Goal: Task Accomplishment & Management: Manage account settings

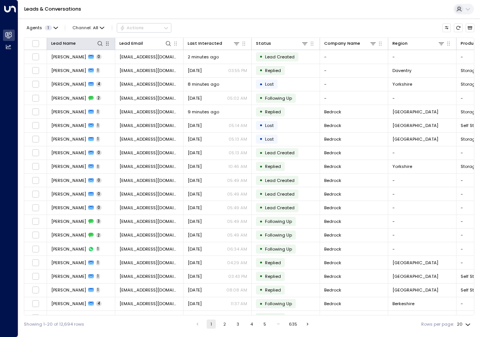
click at [104, 44] on icon "button" at bounding box center [107, 44] width 6 height 6
click at [101, 44] on icon at bounding box center [100, 44] width 6 height 6
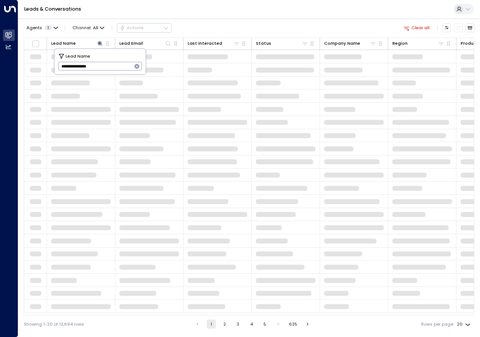
type input "**********"
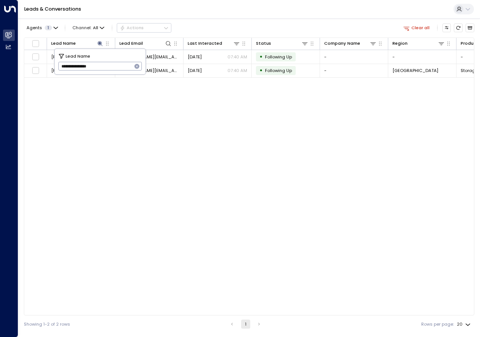
click at [104, 198] on div "Lead Name Lead Email Last Interacted Status Company Name Region Product # of pe…" at bounding box center [249, 177] width 450 height 278
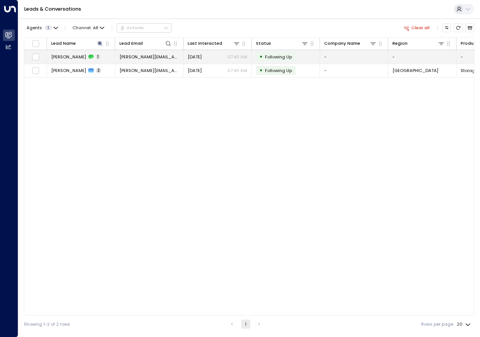
click at [78, 57] on span "[PERSON_NAME]" at bounding box center [68, 57] width 35 height 6
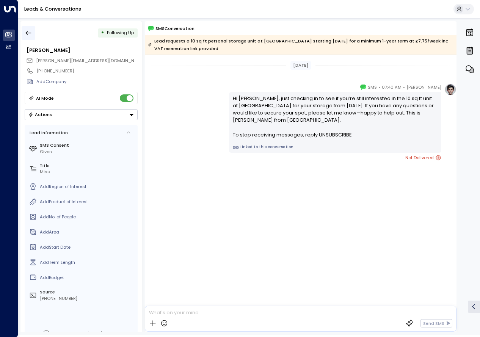
click at [24, 33] on button "button" at bounding box center [29, 33] width 14 height 14
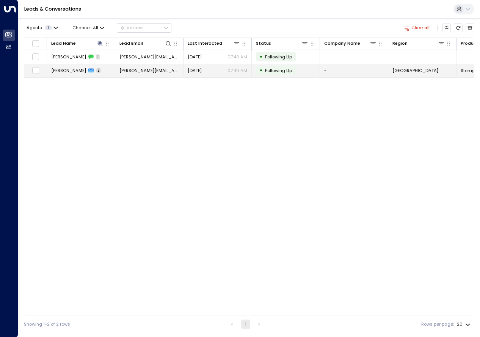
click at [64, 72] on span "[PERSON_NAME]" at bounding box center [68, 70] width 35 height 6
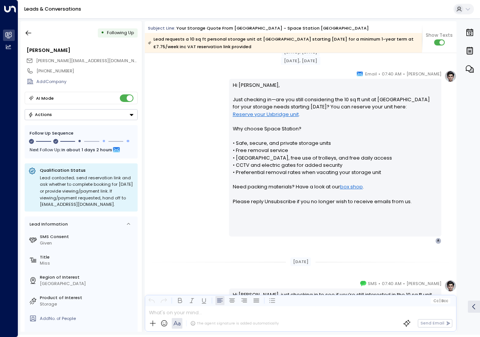
scroll to position [520, 0]
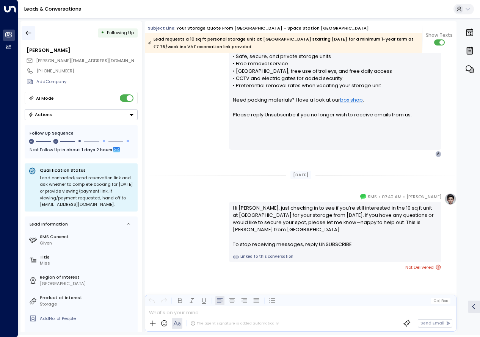
click at [30, 31] on icon "button" at bounding box center [29, 33] width 8 height 8
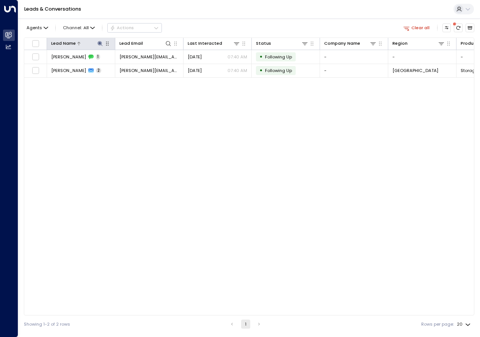
click at [100, 44] on icon at bounding box center [99, 43] width 5 height 5
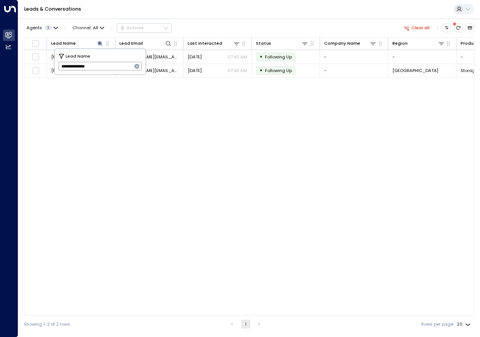
type input "**********"
click at [127, 98] on div "Lead Name Lead Email Last Interacted Status Company Name Region Product # of pe…" at bounding box center [249, 177] width 450 height 278
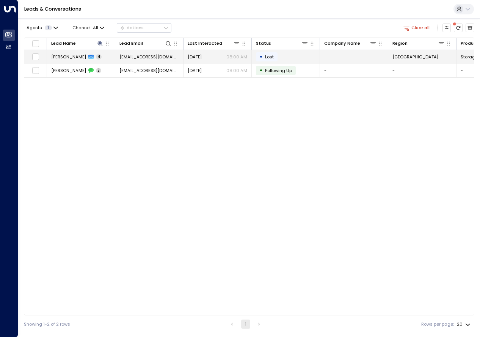
click at [70, 57] on span "[PERSON_NAME]" at bounding box center [68, 57] width 35 height 6
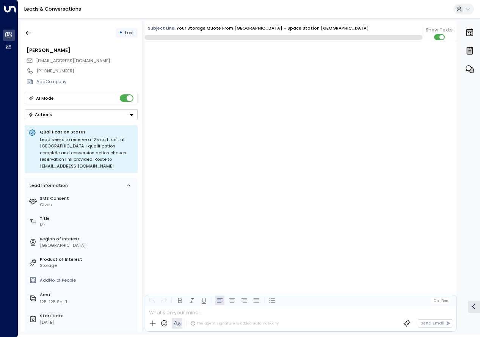
scroll to position [1265, 0]
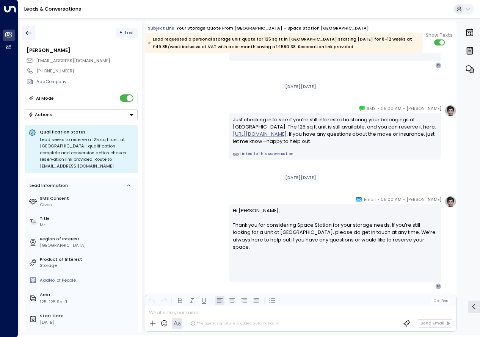
click at [28, 34] on icon "button" at bounding box center [29, 33] width 8 height 8
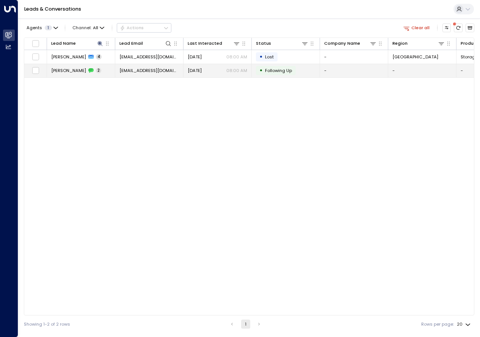
click at [67, 70] on span "[PERSON_NAME]" at bounding box center [68, 70] width 35 height 6
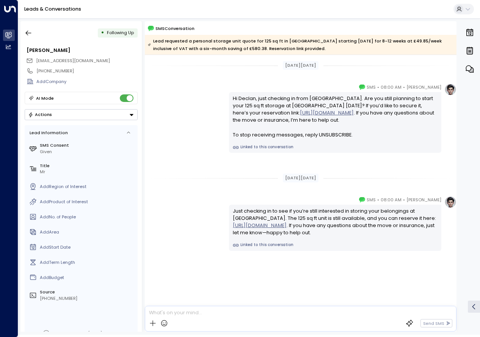
click at [56, 27] on div "• Following Up" at bounding box center [81, 33] width 113 height 14
click at [27, 34] on icon "button" at bounding box center [29, 33] width 8 height 8
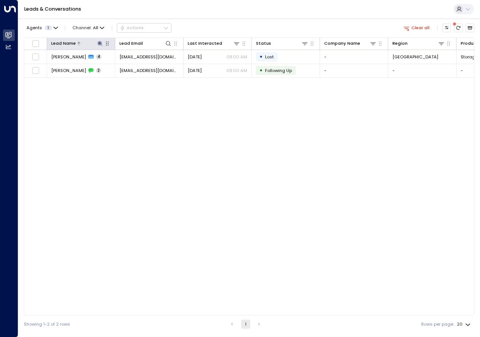
click at [102, 44] on icon at bounding box center [100, 44] width 6 height 6
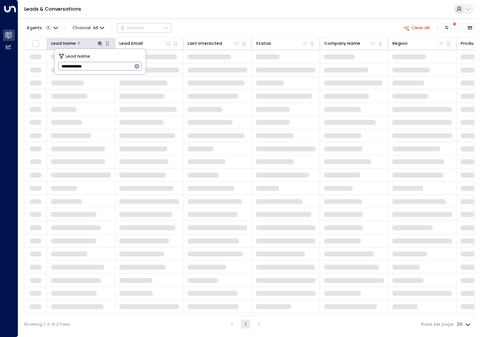
type input "**********"
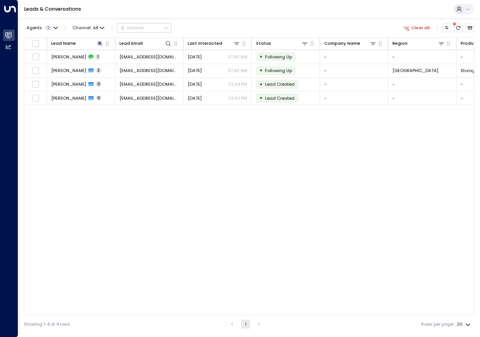
click at [113, 235] on div "Lead Name Lead Email Last Interacted Status Company Name Region Product # of pe…" at bounding box center [249, 177] width 450 height 278
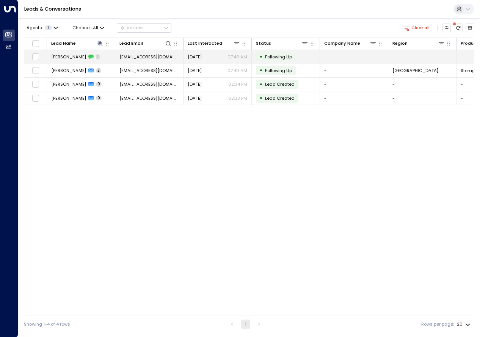
click at [67, 59] on span "[PERSON_NAME]" at bounding box center [68, 57] width 35 height 6
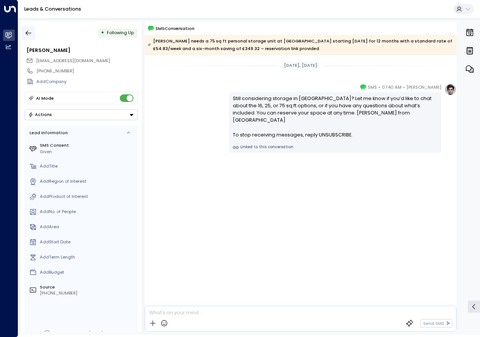
click at [31, 31] on icon "button" at bounding box center [29, 33] width 8 height 8
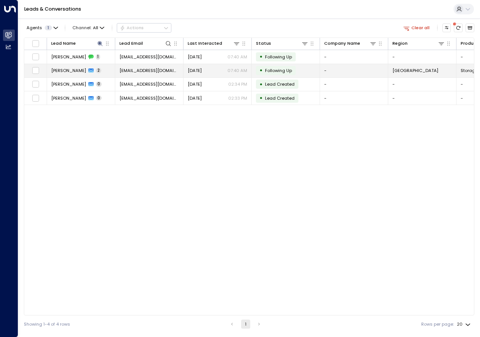
click at [60, 69] on span "[PERSON_NAME]" at bounding box center [68, 70] width 35 height 6
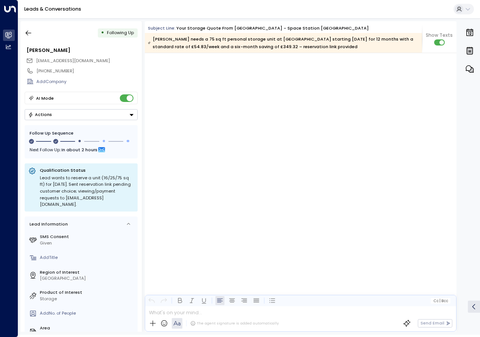
scroll to position [541, 0]
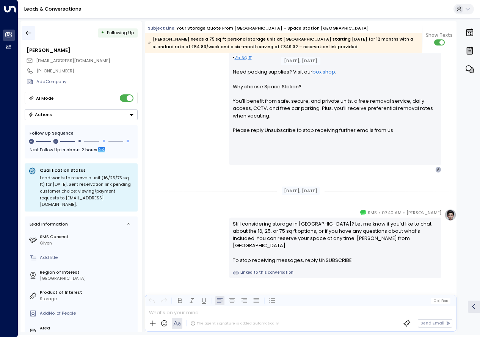
click at [30, 30] on icon "button" at bounding box center [29, 33] width 8 height 8
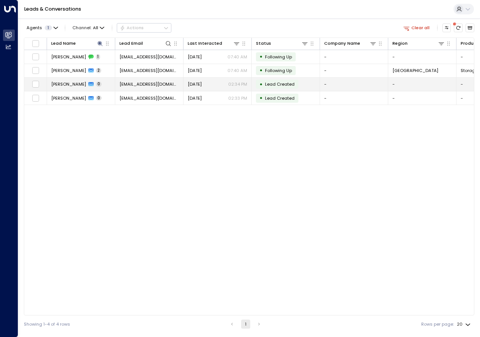
click at [88, 82] on icon at bounding box center [90, 84] width 5 height 5
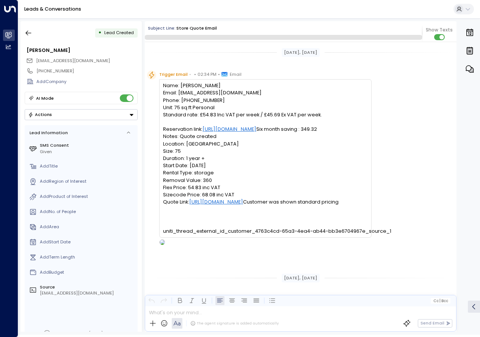
scroll to position [87, 0]
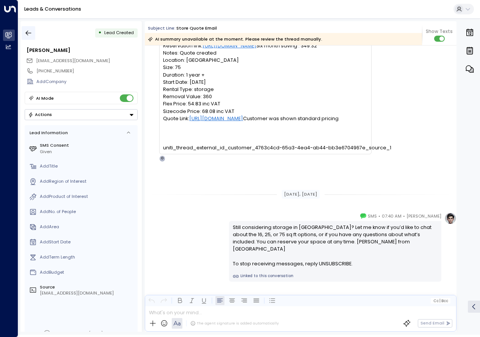
click at [31, 31] on icon "button" at bounding box center [29, 33] width 8 height 8
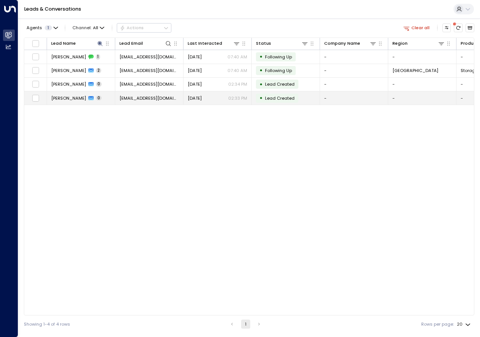
click at [69, 95] on span "[PERSON_NAME]" at bounding box center [68, 98] width 35 height 6
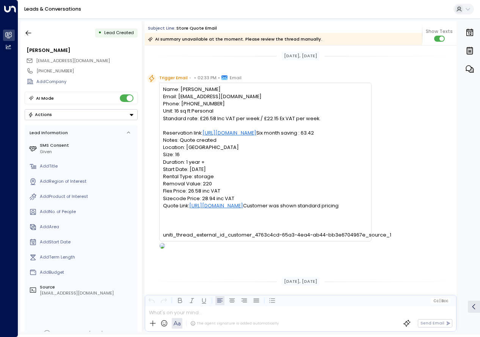
scroll to position [91, 0]
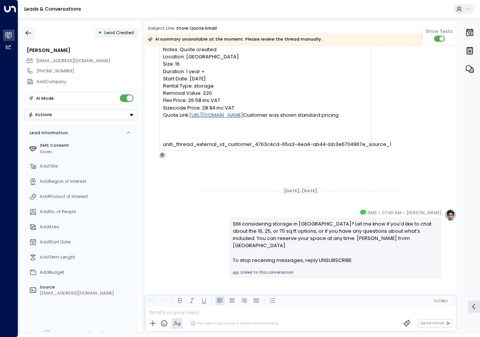
click at [28, 33] on icon "button" at bounding box center [29, 33] width 8 height 8
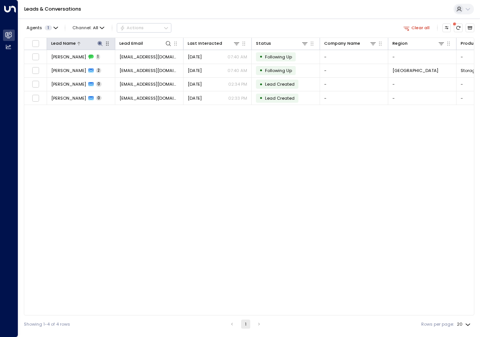
click at [99, 42] on icon at bounding box center [99, 43] width 5 height 5
type input "**********"
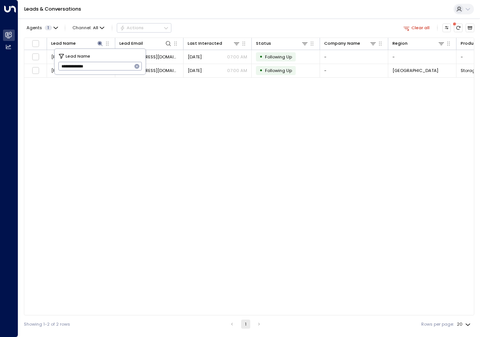
click at [106, 186] on div "Lead Name Lead Email Last Interacted Status Company Name Region Product # of pe…" at bounding box center [249, 177] width 450 height 278
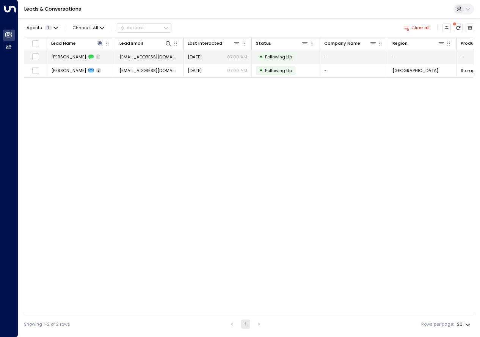
click at [66, 53] on td "[PERSON_NAME] 1" at bounding box center [81, 56] width 68 height 13
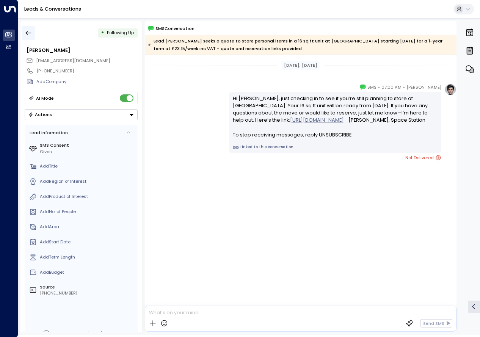
click at [30, 32] on icon "button" at bounding box center [29, 33] width 8 height 8
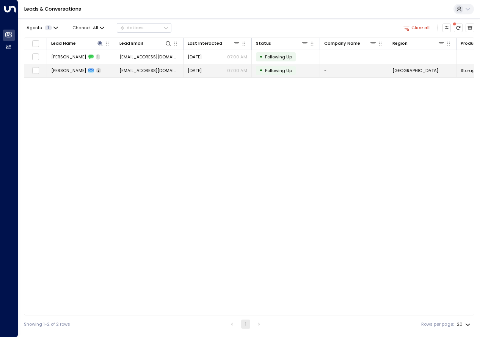
click at [68, 69] on span "[PERSON_NAME]" at bounding box center [68, 70] width 35 height 6
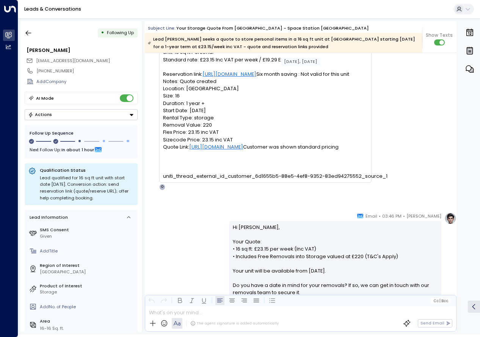
scroll to position [58, 0]
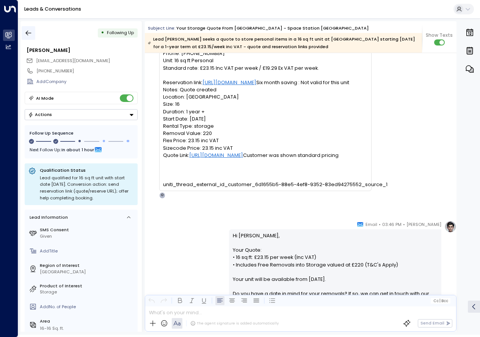
click at [22, 30] on button "button" at bounding box center [29, 33] width 14 height 14
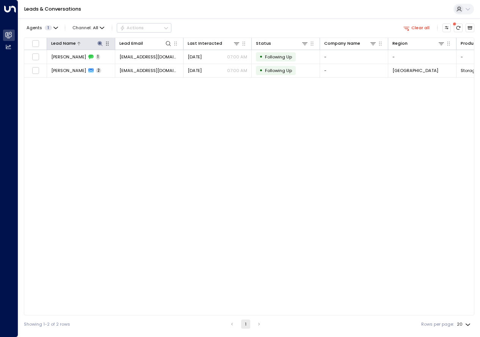
click at [99, 44] on icon at bounding box center [99, 43] width 5 height 5
type input "**********"
click at [256, 143] on div "Lead Name Lead Email Last Interacted Status Company Name Region Product # of pe…" at bounding box center [249, 177] width 450 height 278
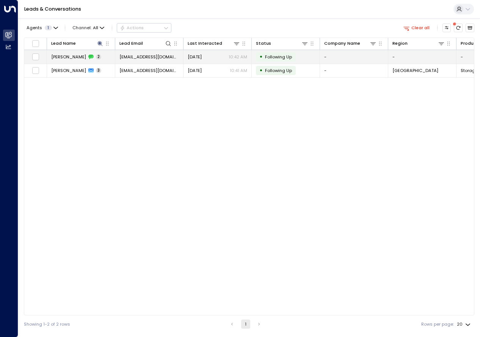
click at [76, 54] on span "[PERSON_NAME]" at bounding box center [68, 57] width 35 height 6
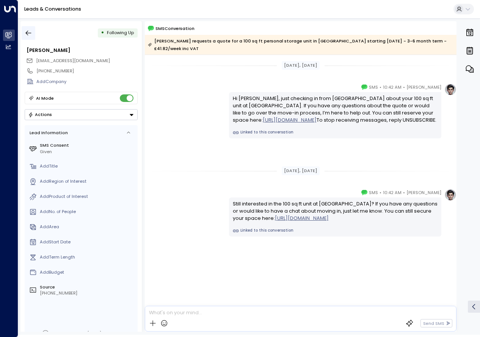
click at [29, 36] on icon "button" at bounding box center [29, 33] width 8 height 8
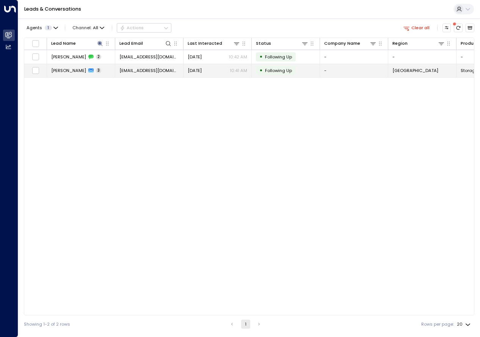
click at [56, 69] on span "[PERSON_NAME]" at bounding box center [68, 70] width 35 height 6
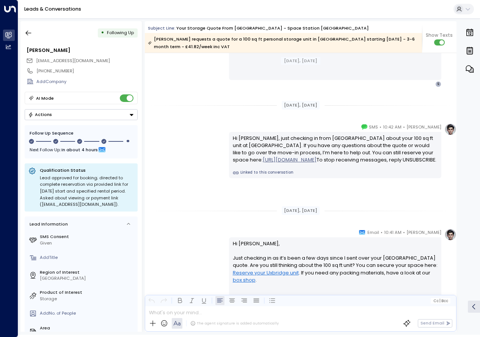
scroll to position [508, 0]
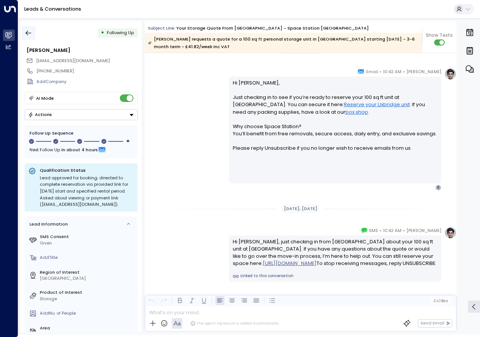
click at [28, 29] on icon "button" at bounding box center [29, 33] width 8 height 8
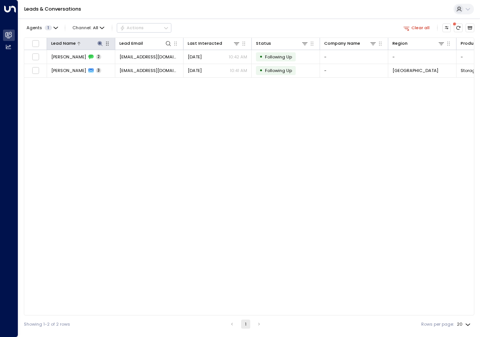
click at [100, 45] on icon at bounding box center [99, 43] width 5 height 5
type input "**********"
click at [113, 99] on div "Lead Name Lead Email Last Interacted Status Company Name Region Product # of pe…" at bounding box center [249, 177] width 450 height 278
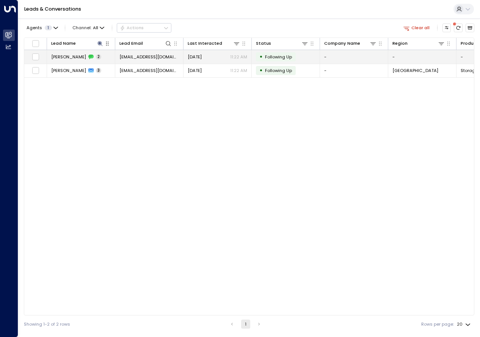
click at [92, 59] on div "[PERSON_NAME] 2" at bounding box center [76, 57] width 50 height 6
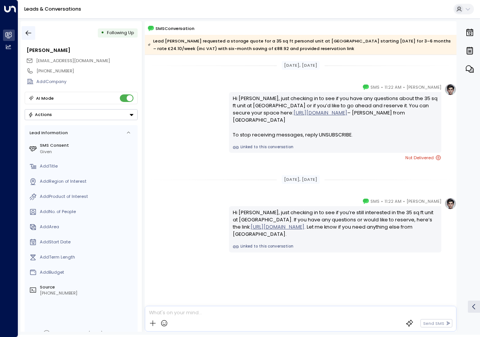
click at [24, 32] on button "button" at bounding box center [29, 33] width 14 height 14
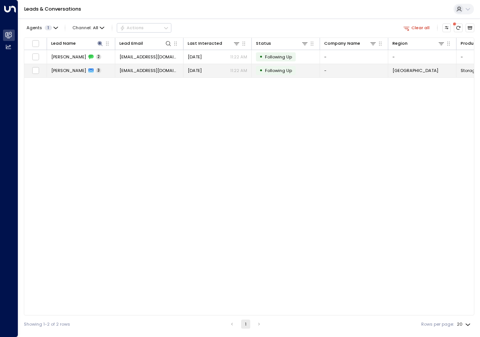
click at [66, 72] on span "[PERSON_NAME]" at bounding box center [68, 70] width 35 height 6
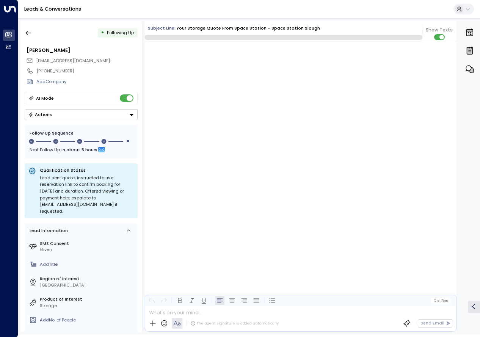
scroll to position [825, 0]
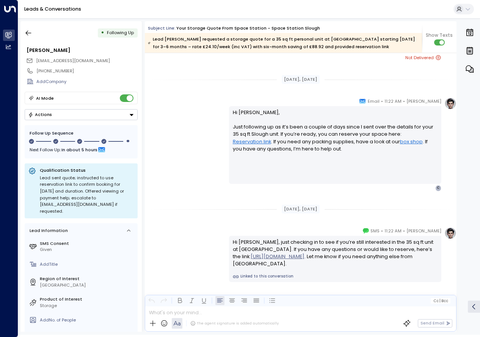
click at [204, 211] on div "[DATE], [DATE]" at bounding box center [301, 209] width 312 height 9
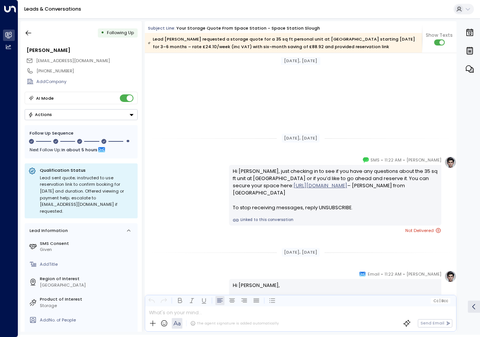
scroll to position [636, 0]
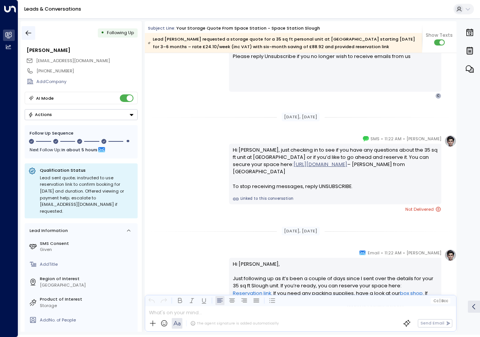
click at [29, 30] on icon "button" at bounding box center [29, 33] width 8 height 8
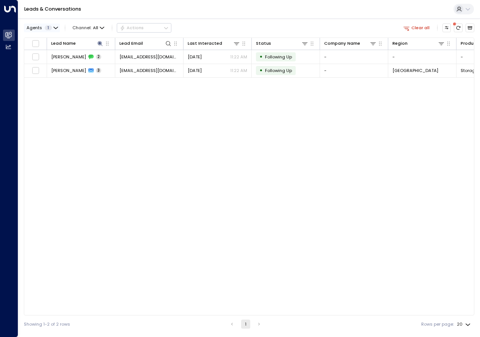
click at [50, 26] on span "1" at bounding box center [48, 27] width 7 height 5
drag, startPoint x: 101, startPoint y: 123, endPoint x: 79, endPoint y: 83, distance: 45.7
click at [101, 123] on div at bounding box center [240, 168] width 480 height 337
click at [104, 42] on icon "button" at bounding box center [107, 44] width 6 height 6
click at [99, 43] on icon at bounding box center [99, 43] width 5 height 5
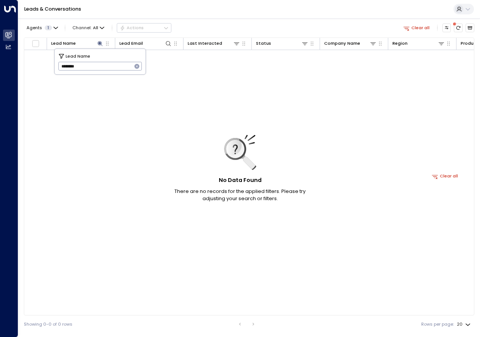
paste input "*********"
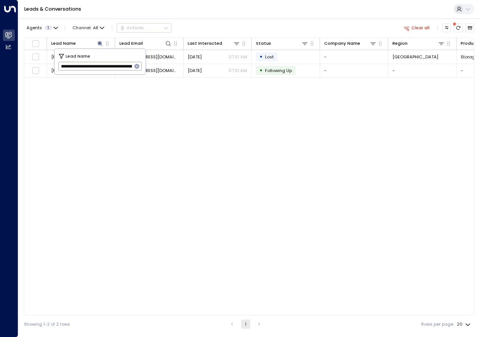
type input "**********"
click at [220, 125] on div "Lead Name Lead Email Last Interacted Status Company Name Region Product # of pe…" at bounding box center [249, 177] width 450 height 278
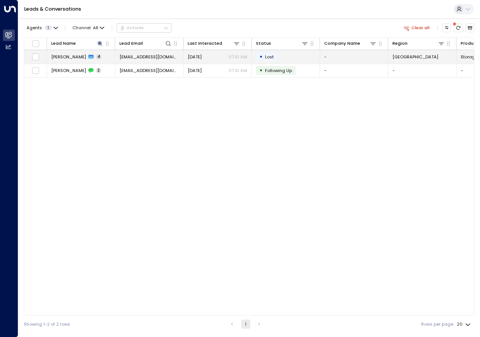
click at [89, 57] on div "[PERSON_NAME] 4" at bounding box center [76, 57] width 50 height 6
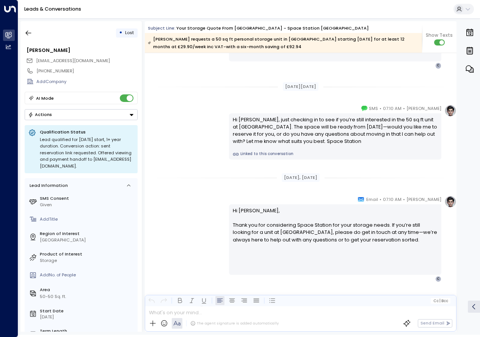
scroll to position [1183, 0]
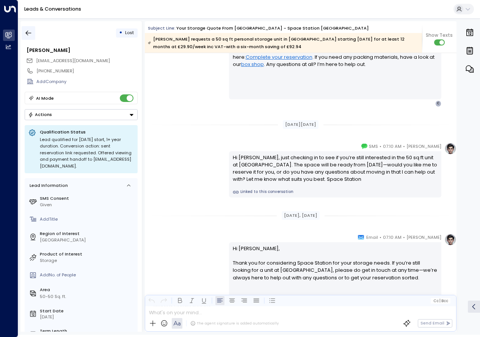
click at [26, 34] on icon "button" at bounding box center [29, 33] width 8 height 8
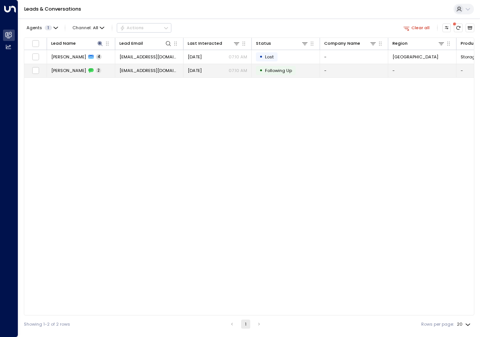
click at [65, 70] on span "[PERSON_NAME]" at bounding box center [68, 70] width 35 height 6
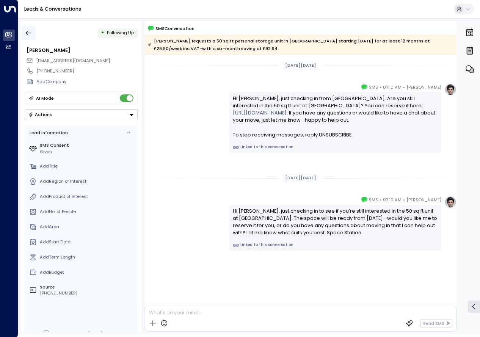
click at [28, 30] on icon "button" at bounding box center [29, 33] width 8 height 8
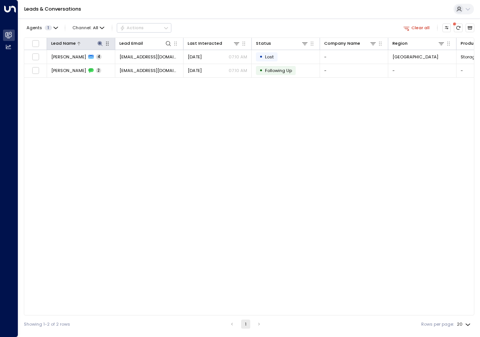
click at [99, 42] on icon at bounding box center [100, 44] width 6 height 6
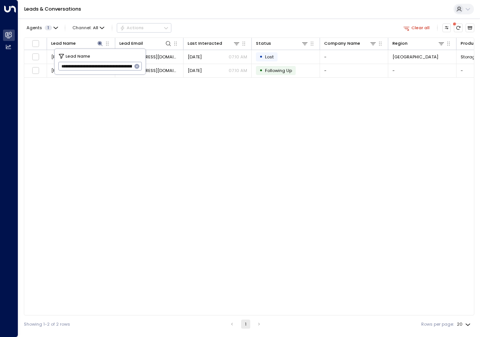
scroll to position [0, 136]
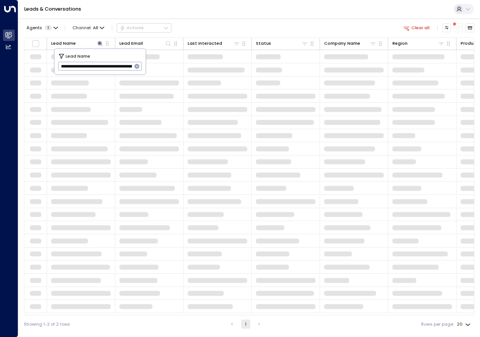
type input "**********"
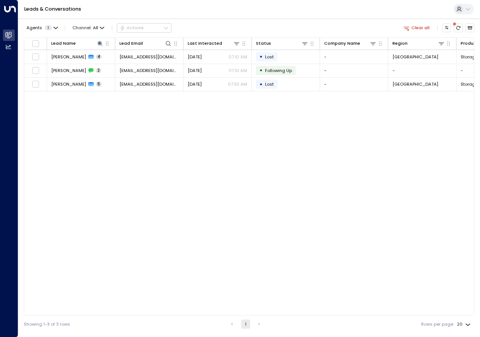
click at [161, 231] on div "Lead Name Lead Email Last Interacted Status Company Name Region Product # of pe…" at bounding box center [249, 177] width 450 height 278
click at [100, 42] on icon at bounding box center [99, 43] width 5 height 5
click at [103, 42] on button at bounding box center [99, 43] width 7 height 7
drag, startPoint x: 103, startPoint y: 66, endPoint x: -11, endPoint y: 47, distance: 115.8
click at [0, 47] on html "**********" at bounding box center [240, 166] width 480 height 333
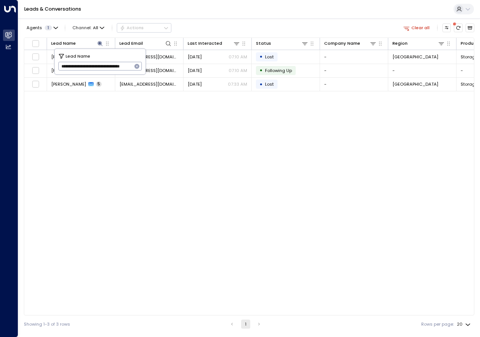
type input "**********"
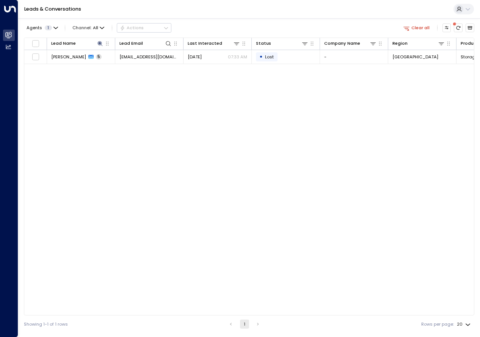
click at [158, 117] on div "Lead Name Lead Email Last Interacted Status Company Name Region Product # of pe…" at bounding box center [249, 177] width 450 height 278
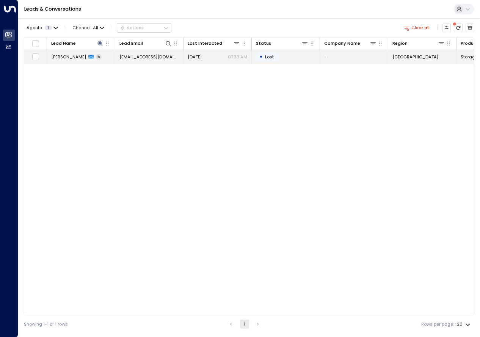
click at [72, 55] on span "[PERSON_NAME]" at bounding box center [68, 57] width 35 height 6
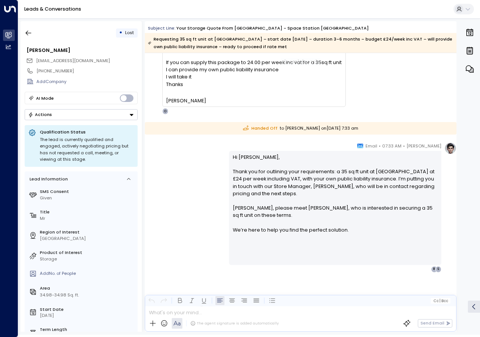
scroll to position [779, 0]
